Goal: Transaction & Acquisition: Purchase product/service

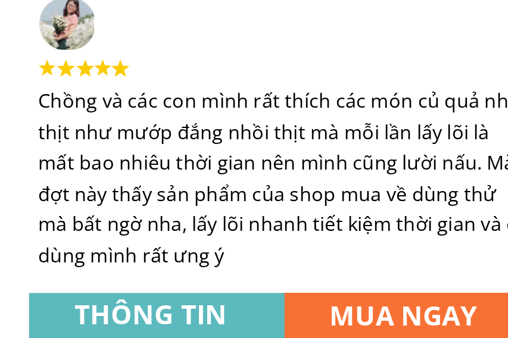
scroll to position [2685, 0]
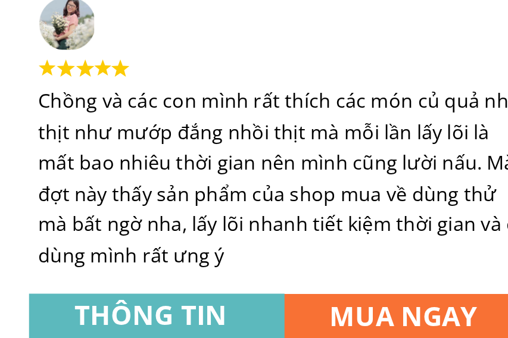
click at [152, 316] on h3 "THÔNG TIN" at bounding box center [196, 326] width 89 height 21
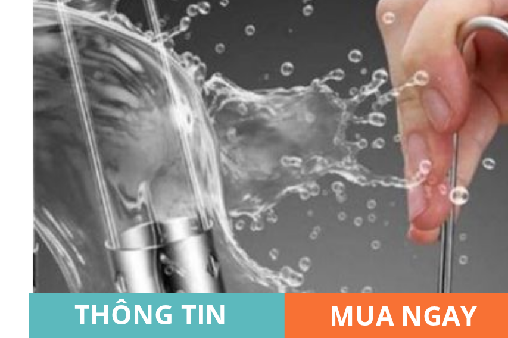
scroll to position [393, 0]
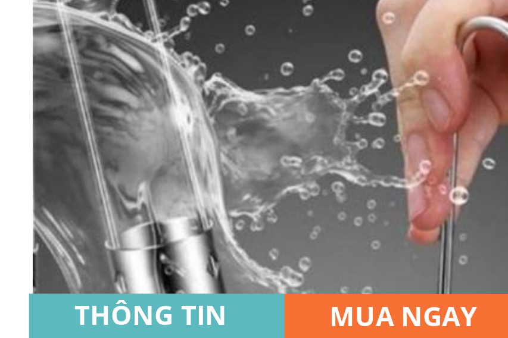
click at [278, 317] on h3 "MUA NGAY" at bounding box center [322, 327] width 89 height 21
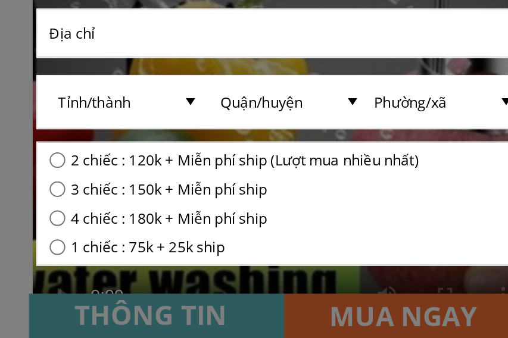
scroll to position [0, 0]
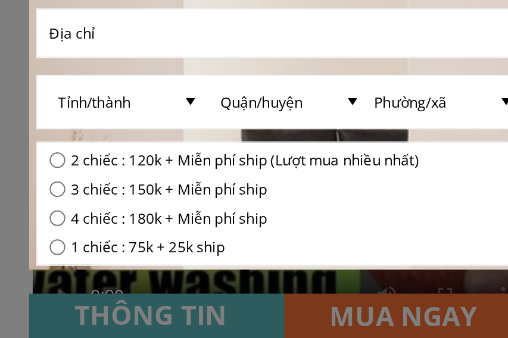
click at [197, 155] on div at bounding box center [254, 169] width 508 height 338
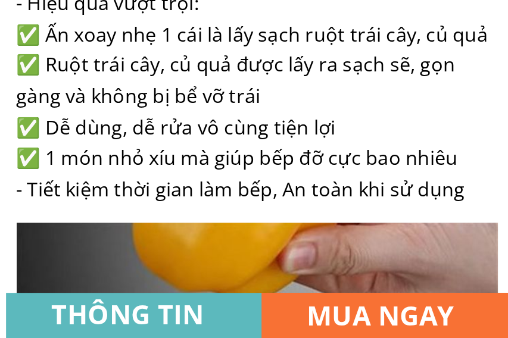
scroll to position [860, 0]
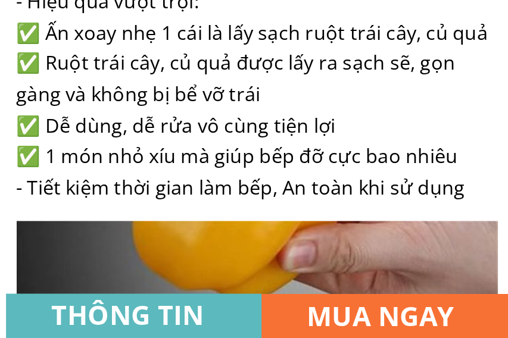
click at [152, 316] on h3 "THÔNG TIN" at bounding box center [196, 326] width 89 height 21
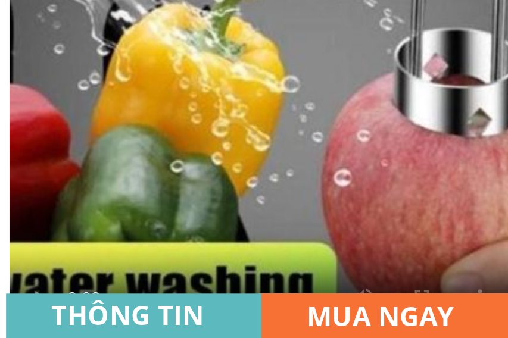
scroll to position [564, 0]
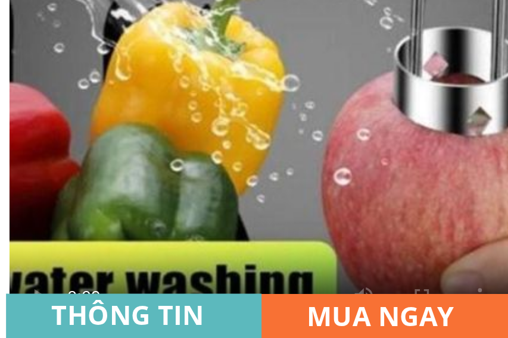
click at [278, 317] on h3 "MUA NGAY" at bounding box center [322, 327] width 89 height 21
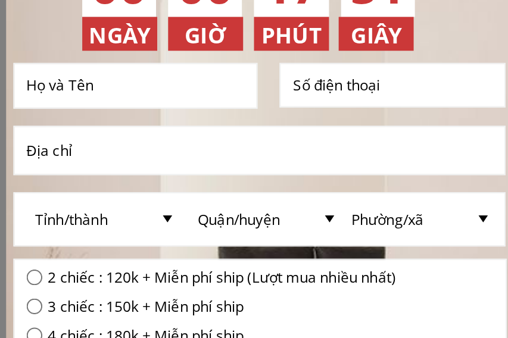
scroll to position [36, 0]
click at [136, 109] on input "text" at bounding box center [193, 119] width 114 height 21
click at [136, 111] on input "text" at bounding box center [193, 119] width 114 height 21
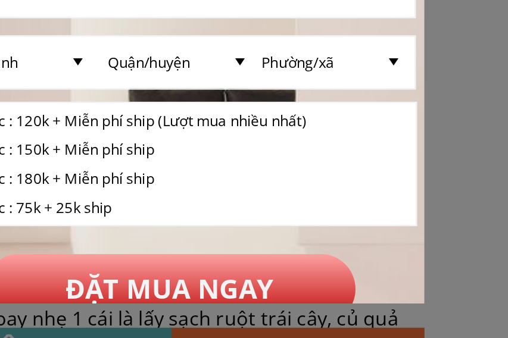
type input "[PERSON_NAME]"
click at [267, 109] on input "tel" at bounding box center [319, 119] width 104 height 21
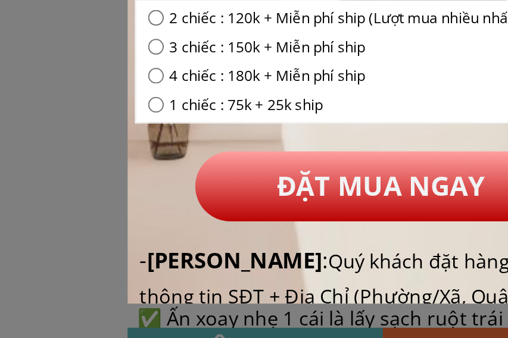
scroll to position [55, 0]
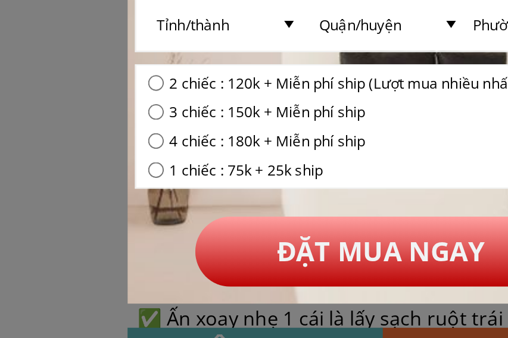
type input "0913250238"
click at [136, 122] on input "text" at bounding box center [254, 133] width 236 height 23
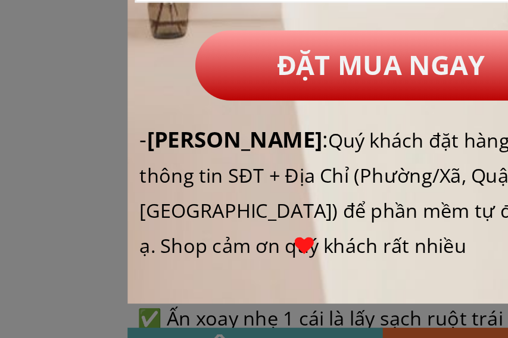
scroll to position [127, 0]
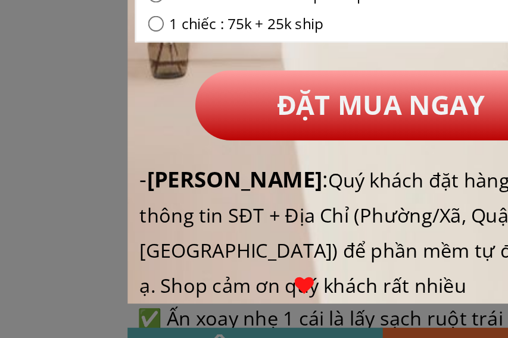
type input "Nhà 63 tổ [GEOGRAPHIC_DATA], xã [GEOGRAPHIC_DATA], tỉnh [GEOGRAPHIC_DATA]"
click at [139, 120] on input "radio" at bounding box center [143, 124] width 8 height 8
radio input "true"
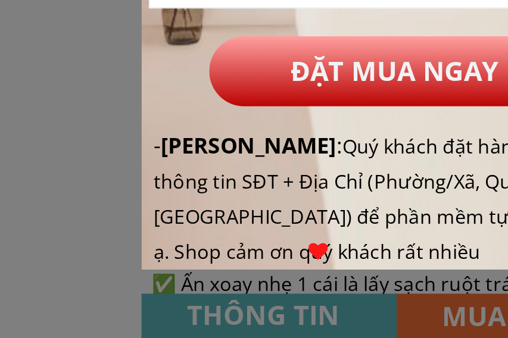
scroll to position [0, 0]
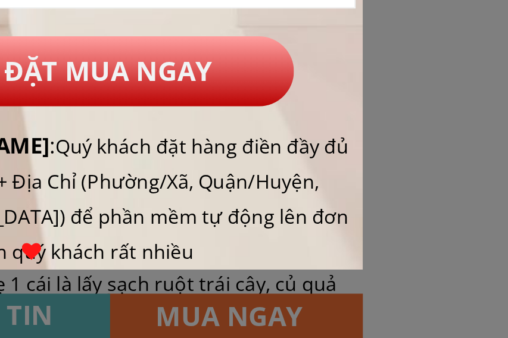
click at [119, 155] on div at bounding box center [254, 169] width 508 height 338
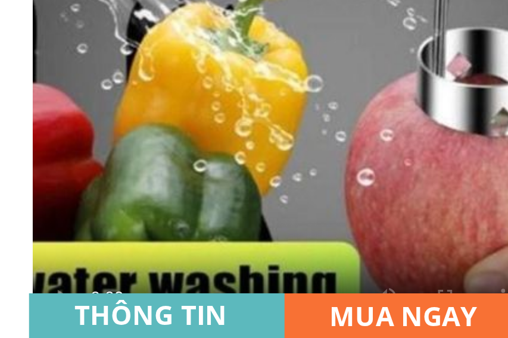
scroll to position [564, 0]
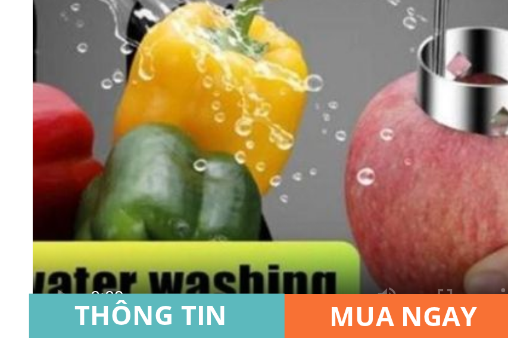
click at [278, 317] on h3 "MUA NGAY" at bounding box center [322, 327] width 89 height 21
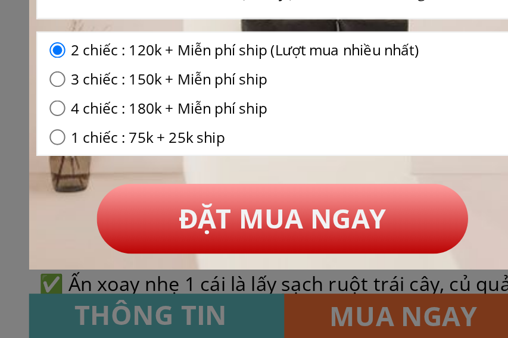
scroll to position [59, 0]
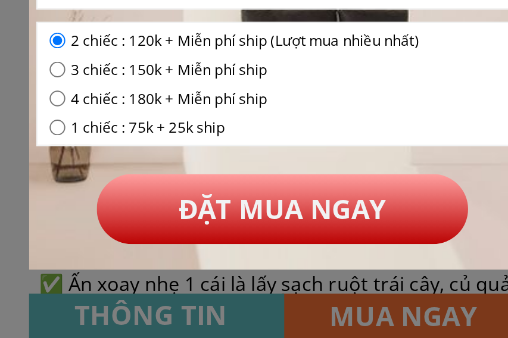
click at [141, 150] on select "Tỉnh/thành [GEOGRAPHIC_DATA] [GEOGRAPHIC_DATA] [GEOGRAPHIC_DATA] [GEOGRAPHIC_DA…" at bounding box center [179, 163] width 76 height 26
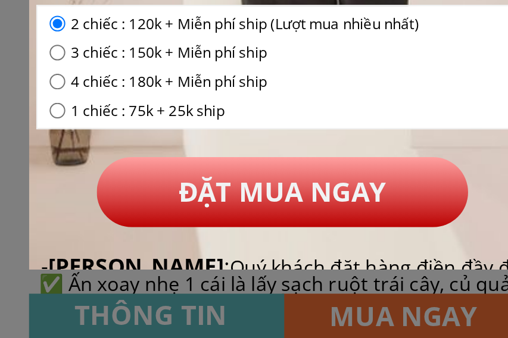
select select "228:[PERSON_NAME]"
click at [296, 142] on select "Phường/xã" at bounding box center [334, 155] width 76 height 26
click at [220, 142] on select "Quận/huyện Huyện [GEOGRAPHIC_DATA] [GEOGRAPHIC_DATA] [GEOGRAPHIC_DATA] [GEOGRAP…" at bounding box center [258, 155] width 76 height 26
select select "3157:Huyện [GEOGRAPHIC_DATA]"
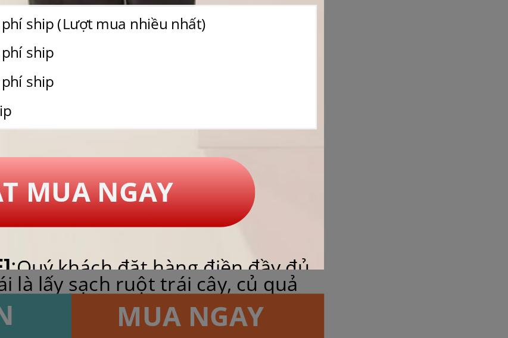
click at [296, 142] on select "Phường/xã [GEOGRAPHIC_DATA] [GEOGRAPHIC_DATA] Xã [GEOGRAPHIC_DATA] Xã [GEOGRAPH…" at bounding box center [334, 155] width 76 height 26
select select "5108:Thị trấn [GEOGRAPHIC_DATA]"
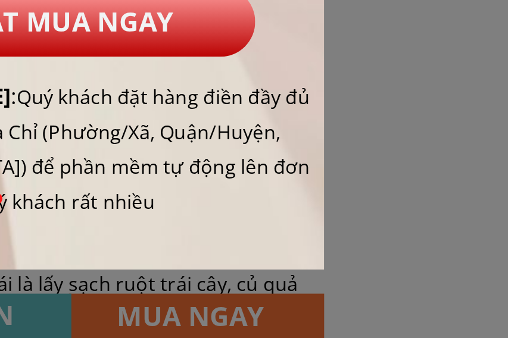
scroll to position [164, 0]
click at [133, 41] on form "ĐẶT MUA NGAY [GEOGRAPHIC_DATA] [GEOGRAPHIC_DATA], xã [GEOGRAPHIC_DATA], tỉnh [G…" at bounding box center [254, 96] width 243 height 206
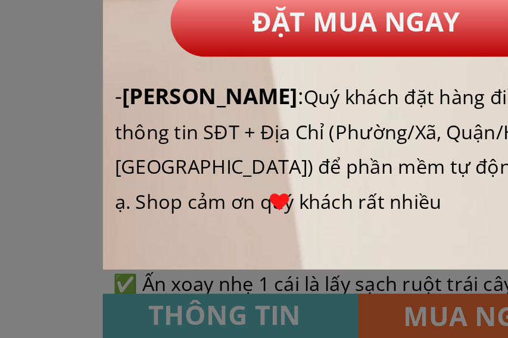
scroll to position [235, 0]
click at [212, 17] on div "Ưu Đãi Lớn Khuyến mãi sắp kết thúc!!! 00 00 13 45 NGÀY GIÂY PHÚT GIỜ ĐẶT MUA NG…" at bounding box center [254, 94] width 250 height 422
click at [179, 165] on p "ĐẶT MUA NGAY" at bounding box center [254, 182] width 183 height 34
